Goal: Unclear

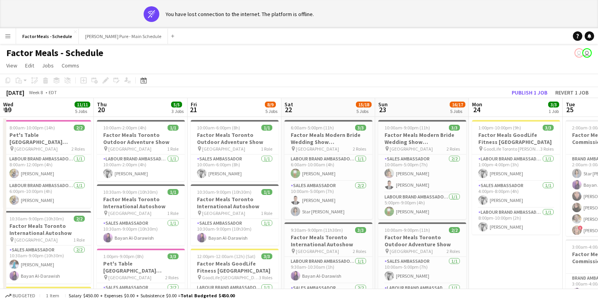
scroll to position [0, 223]
